Goal: Check status: Check status

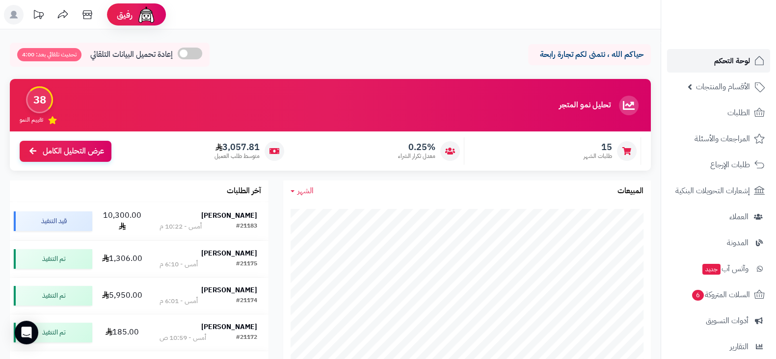
click at [723, 58] on span "لوحة التحكم" at bounding box center [732, 61] width 36 height 14
click at [234, 223] on div "#21183 أمس - 10:22 م" at bounding box center [208, 226] width 98 height 10
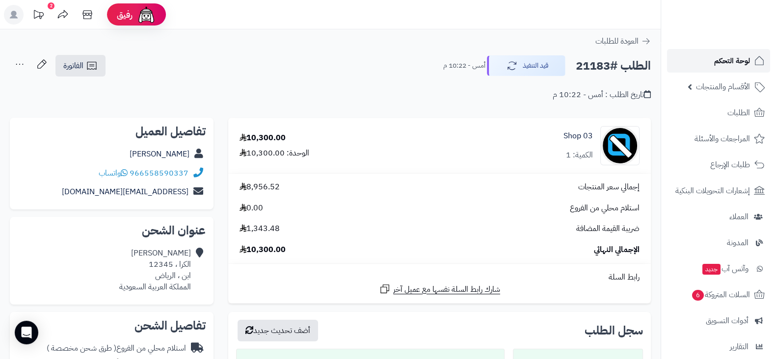
click at [714, 65] on span "لوحة التحكم" at bounding box center [732, 61] width 36 height 14
